Goal: Task Accomplishment & Management: Complete application form

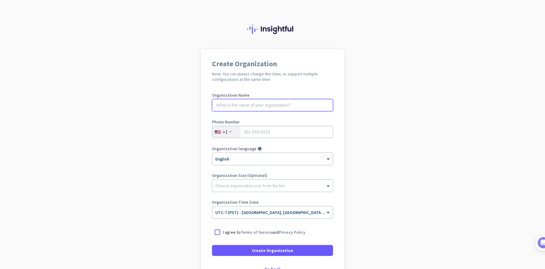
click at [249, 107] on input "text" at bounding box center [272, 105] width 121 height 12
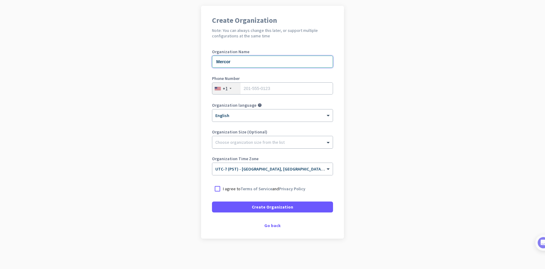
type input "Mercor"
click at [290, 145] on div "Choose organization size from the list" at bounding box center [268, 142] width 113 height 5
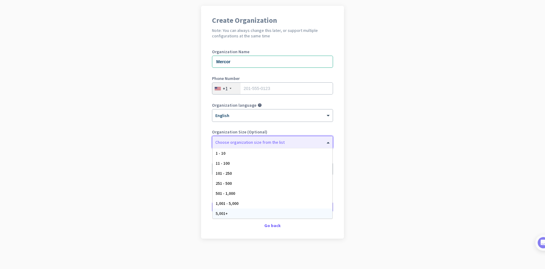
click at [226, 214] on span "5,001+" at bounding box center [222, 213] width 12 height 5
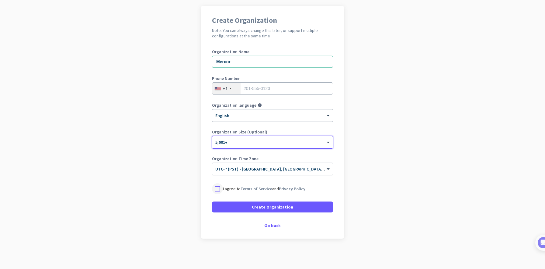
click at [218, 189] on div at bounding box center [217, 189] width 11 height 11
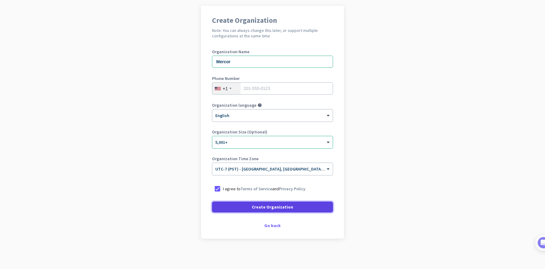
click at [271, 208] on span "Create Organization" at bounding box center [272, 207] width 41 height 6
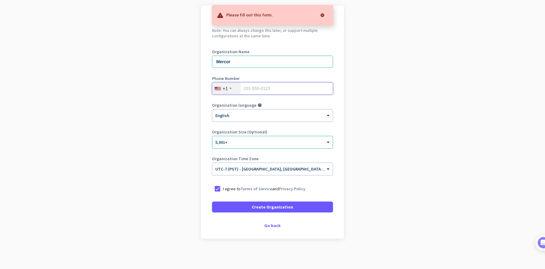
click at [265, 88] on input "tel" at bounding box center [272, 88] width 121 height 12
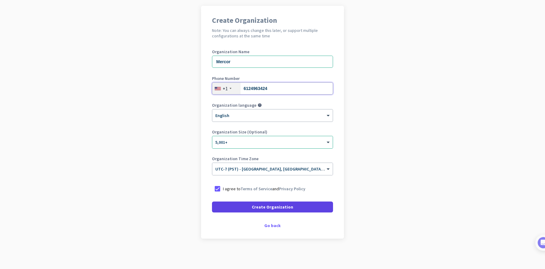
type input "6124963424"
click at [287, 205] on span "Create Organization" at bounding box center [272, 207] width 41 height 6
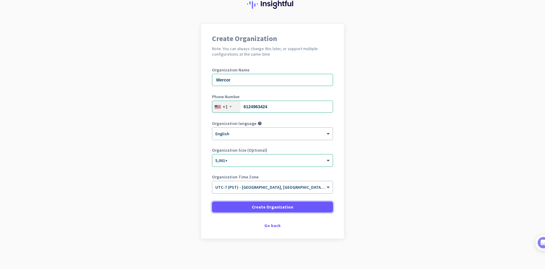
scroll to position [0, 0]
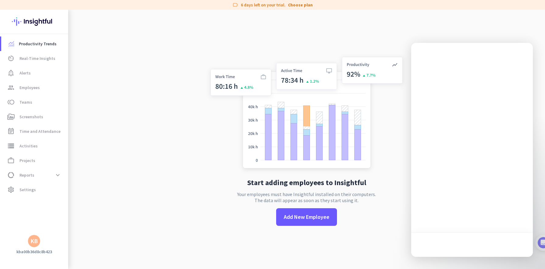
click at [34, 242] on div "KB" at bounding box center [33, 241] width 7 height 6
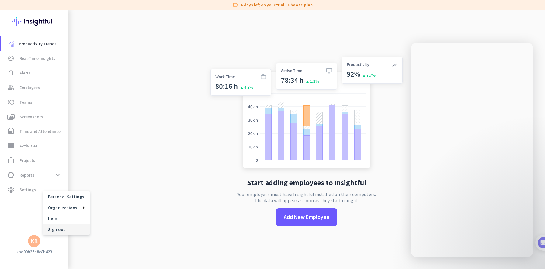
click at [62, 229] on span "Sign out" at bounding box center [66, 229] width 37 height 5
